Goal: Task Accomplishment & Management: Use online tool/utility

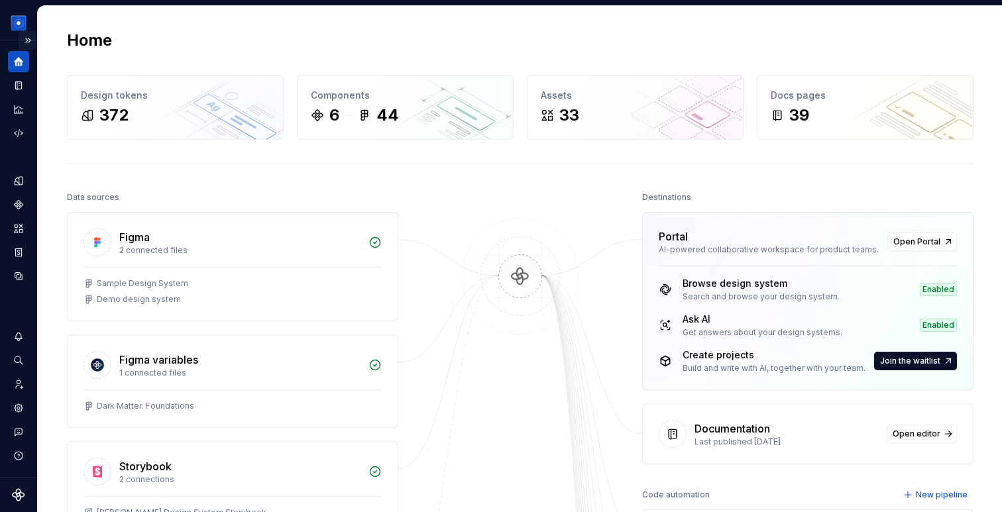
click at [30, 43] on button "Expand sidebar" at bounding box center [28, 40] width 19 height 19
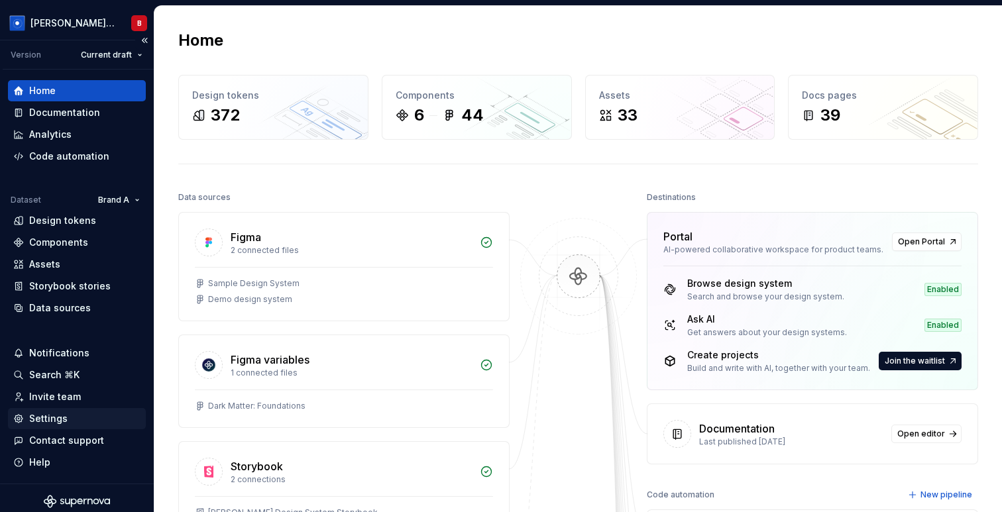
click at [62, 417] on div "Settings" at bounding box center [48, 418] width 38 height 13
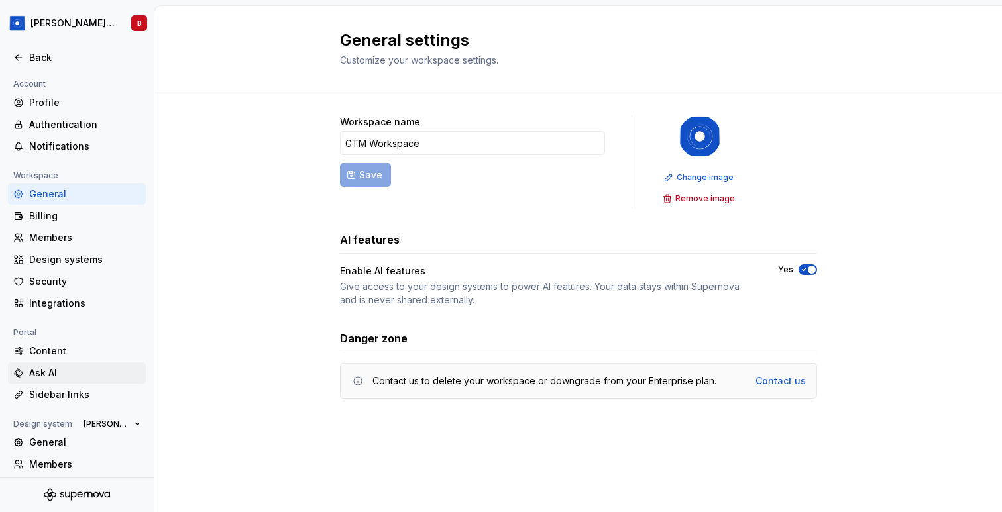
click at [64, 376] on div "Ask AI" at bounding box center [84, 372] width 111 height 13
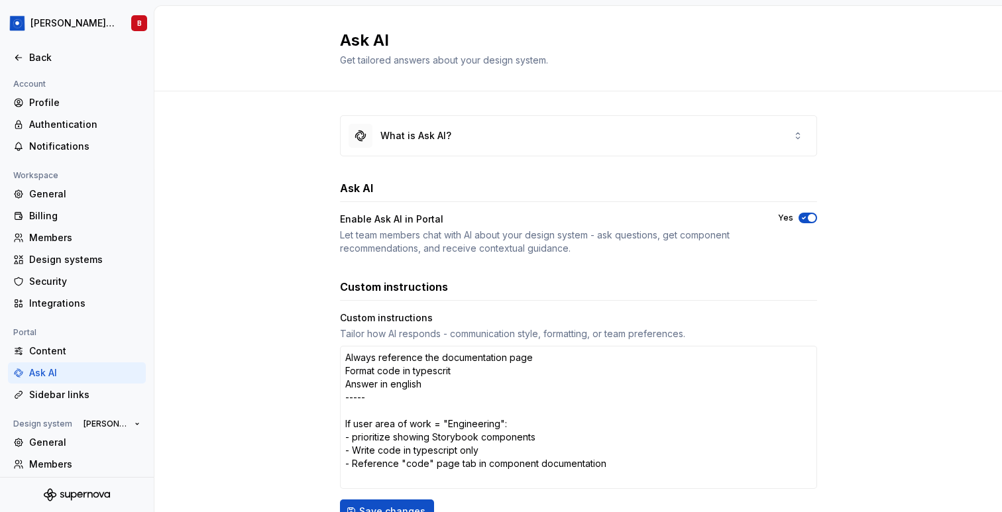
type textarea "*"
